Goal: Transaction & Acquisition: Purchase product/service

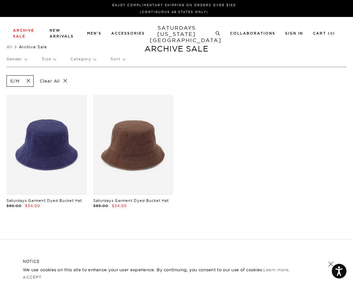
click at [56, 60] on p "Size" at bounding box center [49, 58] width 14 height 15
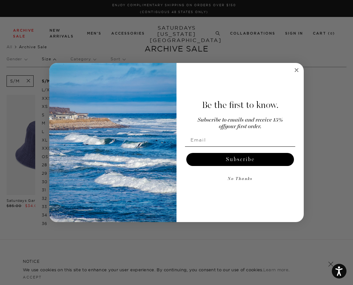
click at [47, 123] on div "Close dialog Be the first to know. Subscribe to emails and receive 15% off your…" at bounding box center [176, 142] width 353 height 285
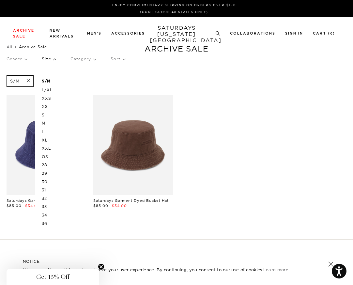
click at [45, 123] on p "M" at bounding box center [61, 123] width 39 height 8
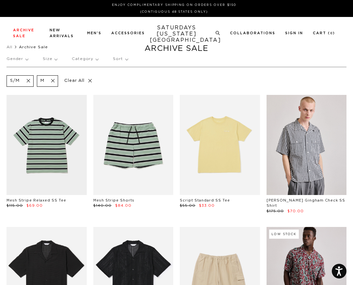
click at [54, 59] on p "Size" at bounding box center [50, 58] width 14 height 15
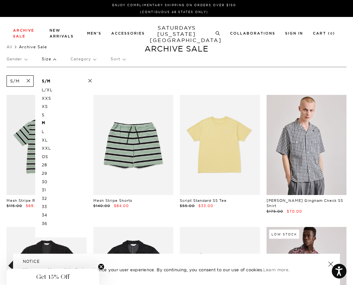
click at [48, 115] on p "S" at bounding box center [61, 115] width 39 height 8
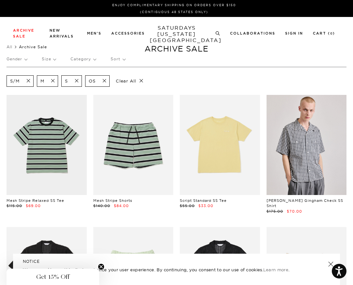
click at [55, 61] on p "Size" at bounding box center [49, 58] width 14 height 15
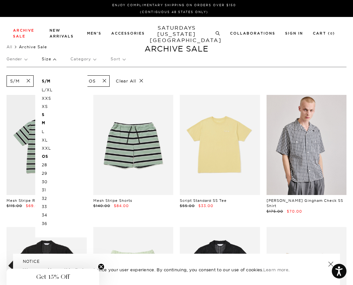
click at [45, 188] on p "31" at bounding box center [61, 190] width 39 height 8
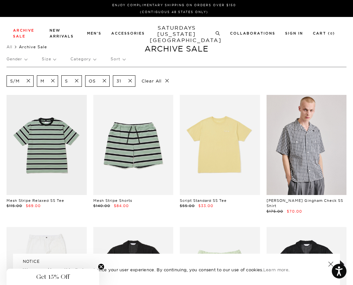
click at [53, 60] on p "Size" at bounding box center [49, 58] width 14 height 15
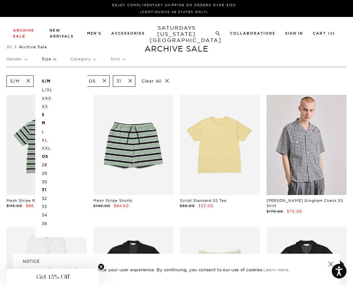
click at [44, 163] on p "28" at bounding box center [61, 165] width 39 height 8
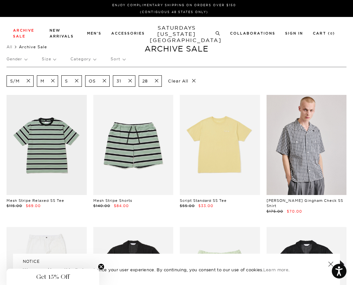
click at [54, 60] on p "Size" at bounding box center [49, 58] width 14 height 15
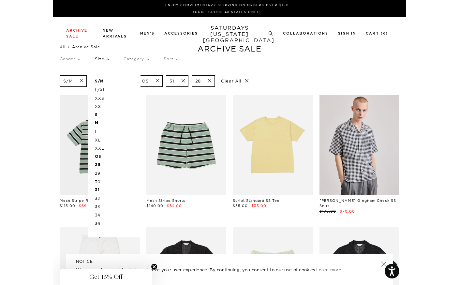
scroll to position [0, 1]
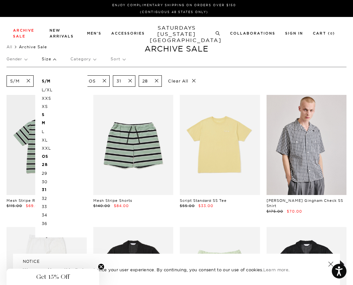
click at [216, 79] on div "S/M M S OS 31 28 Clear All" at bounding box center [177, 81] width 340 height 15
click at [93, 62] on p "Category" at bounding box center [82, 58] width 25 height 15
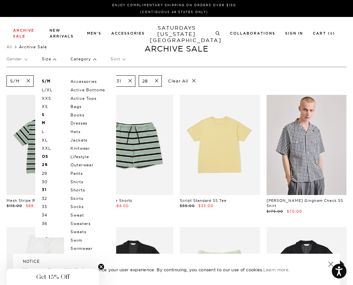
click at [93, 62] on p "Category" at bounding box center [82, 58] width 25 height 15
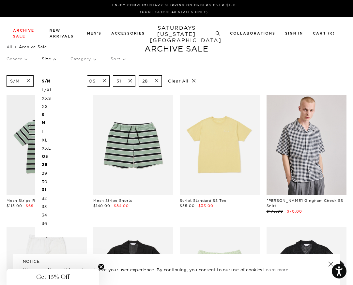
click at [115, 58] on p "Sort" at bounding box center [117, 58] width 14 height 15
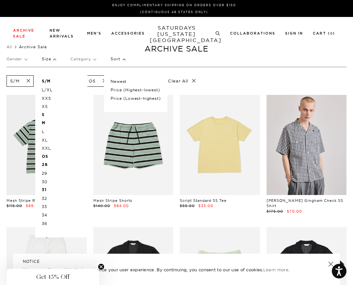
click at [123, 88] on p "Price (Highest-lowest)" at bounding box center [135, 90] width 50 height 8
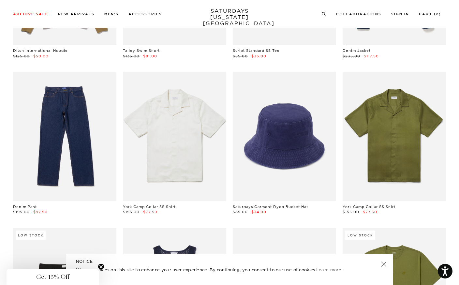
scroll to position [2050, 1]
click at [352, 261] on link at bounding box center [383, 263] width 9 height 9
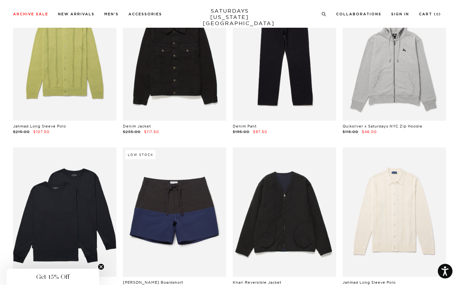
scroll to position [4797, 2]
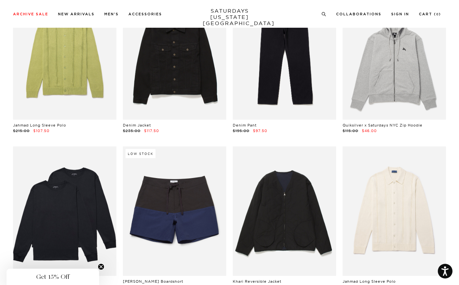
click at [352, 177] on div "Jahmad Long Sleeve Polo $215.00 $107.50" at bounding box center [394, 217] width 110 height 143
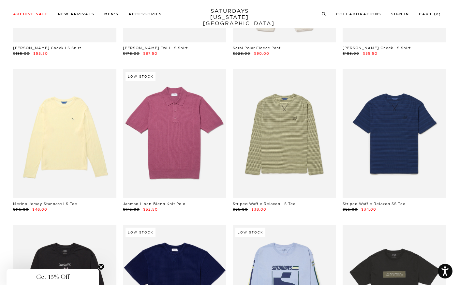
scroll to position [7846, 4]
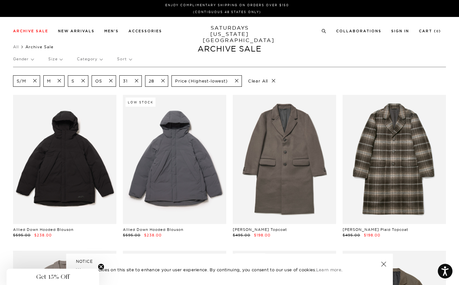
click at [32, 60] on p "Gender" at bounding box center [23, 58] width 21 height 15
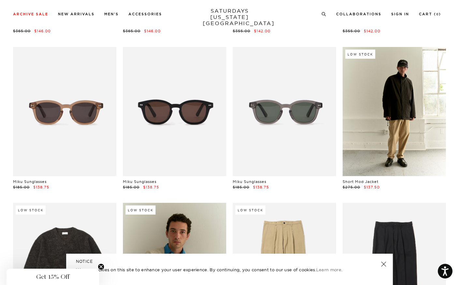
scroll to position [516, 4]
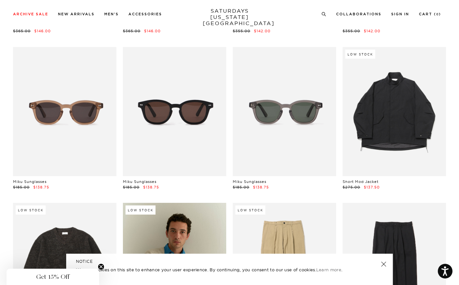
click at [352, 263] on link at bounding box center [383, 263] width 9 height 9
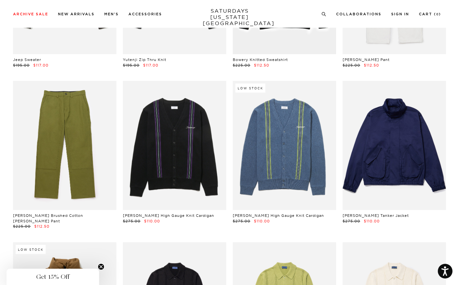
scroll to position [1261, 4]
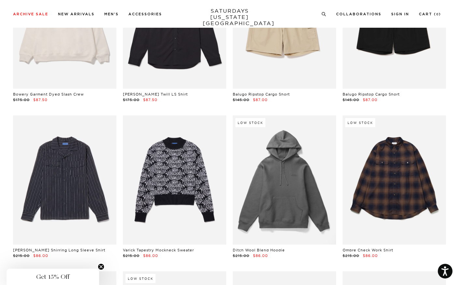
scroll to position [2793, 4]
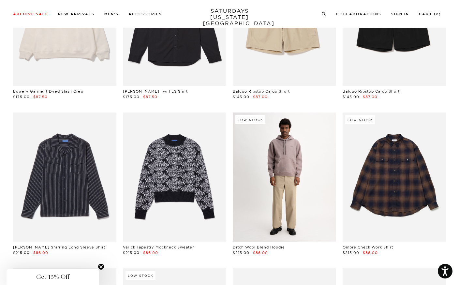
click at [275, 162] on link at bounding box center [284, 176] width 103 height 129
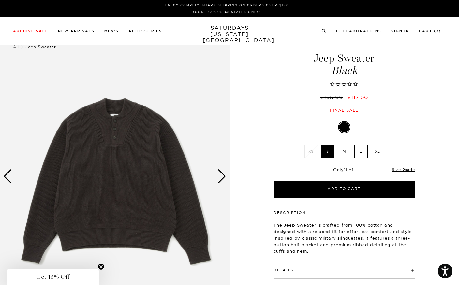
click at [217, 175] on div "Next slide" at bounding box center [221, 176] width 9 height 14
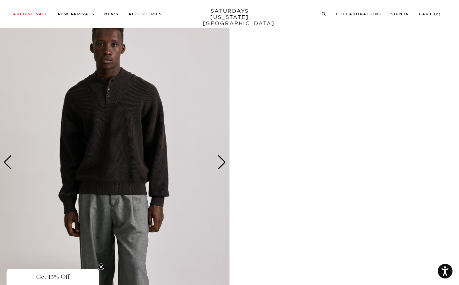
scroll to position [301, 2]
click at [226, 161] on img at bounding box center [114, 162] width 229 height 287
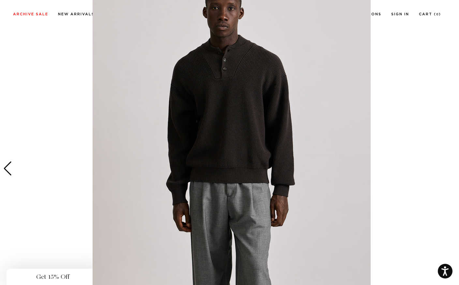
scroll to position [23, 0]
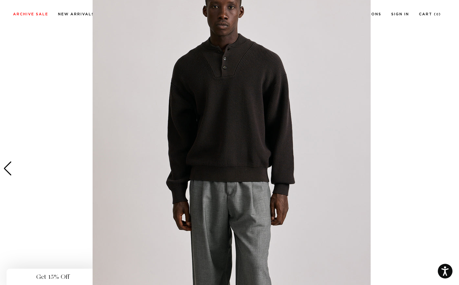
click at [61, 182] on figure at bounding box center [229, 142] width 459 height 285
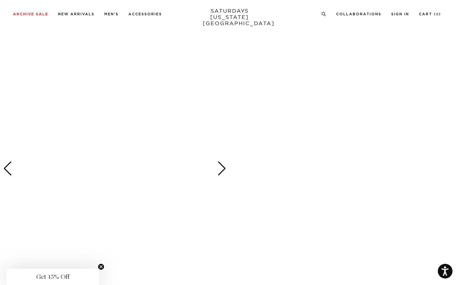
scroll to position [0, 0]
click at [220, 161] on div at bounding box center [114, 168] width 229 height 287
click at [219, 170] on div "Next slide" at bounding box center [221, 168] width 9 height 14
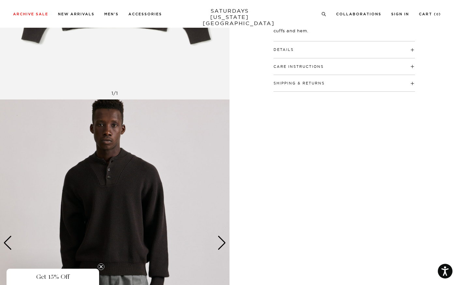
scroll to position [208, 3]
